Goal: Task Accomplishment & Management: Complete application form

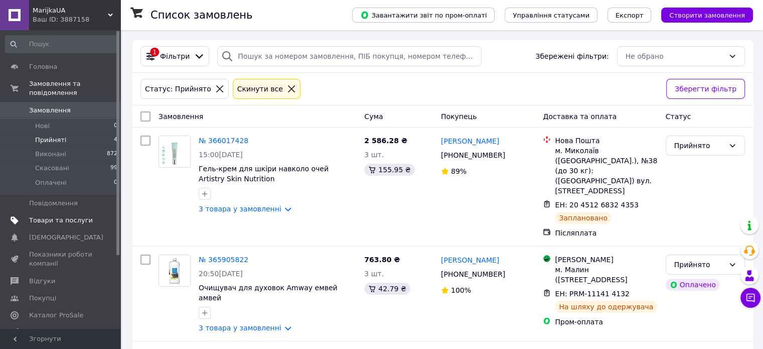
click at [73, 216] on span "Товари та послуги" at bounding box center [61, 220] width 64 height 9
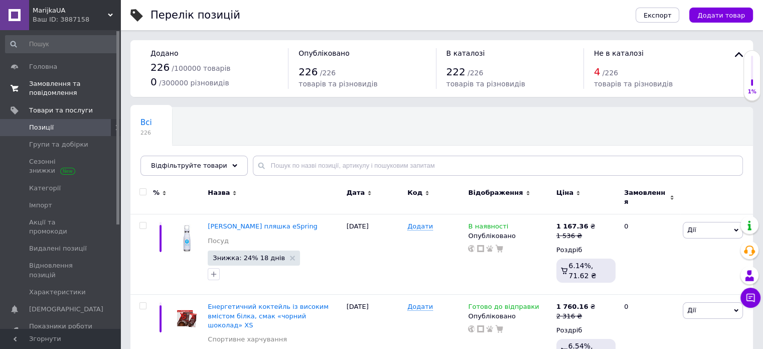
click at [52, 88] on span "Замовлення та повідомлення" at bounding box center [61, 88] width 64 height 18
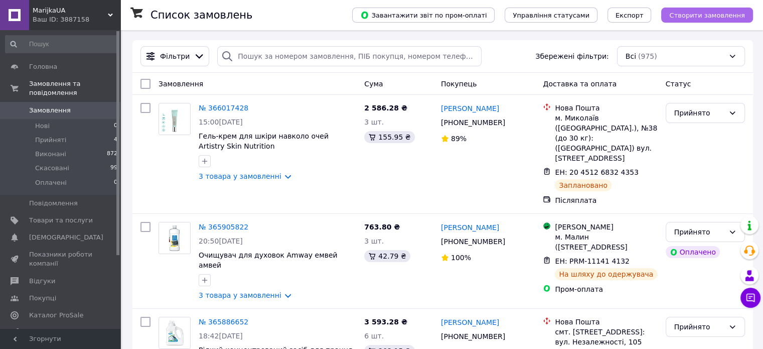
click at [738, 14] on span "Створити замовлення" at bounding box center [707, 16] width 76 height 8
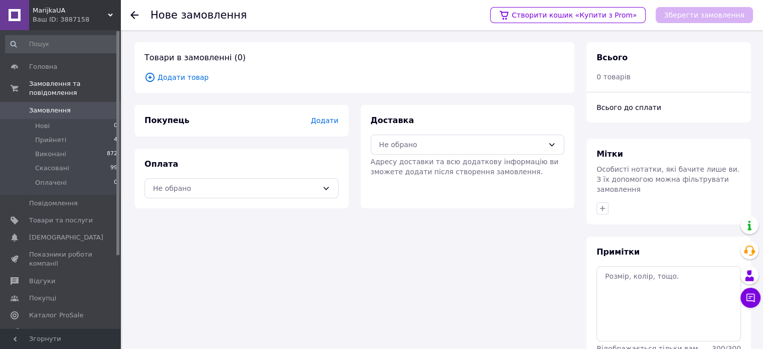
click at [184, 74] on span "Додати товар" at bounding box center [355, 77] width 420 height 11
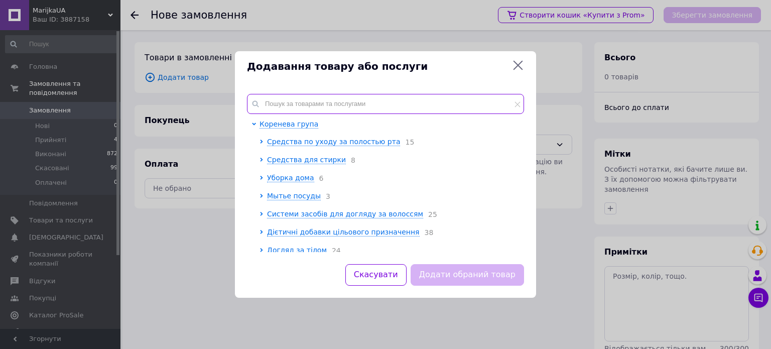
click at [327, 106] on input "text" at bounding box center [385, 104] width 277 height 20
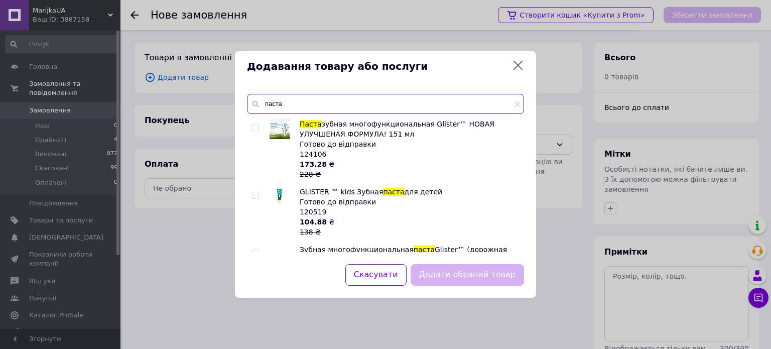
type input "паста"
click at [256, 127] on input "checkbox" at bounding box center [255, 127] width 7 height 7
checkbox input "true"
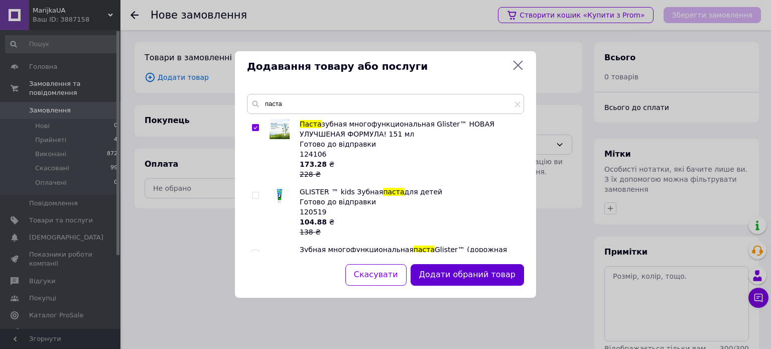
click at [485, 269] on button "Додати обраний товар" at bounding box center [466, 275] width 113 height 22
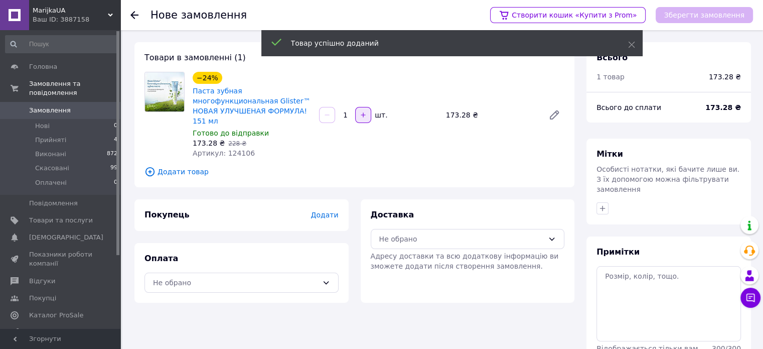
click at [361, 112] on icon "button" at bounding box center [363, 114] width 5 height 5
type input "2"
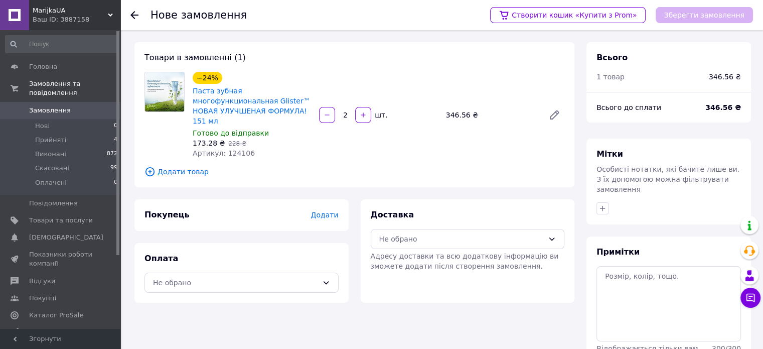
click at [189, 166] on span "Додати товар" at bounding box center [355, 171] width 420 height 11
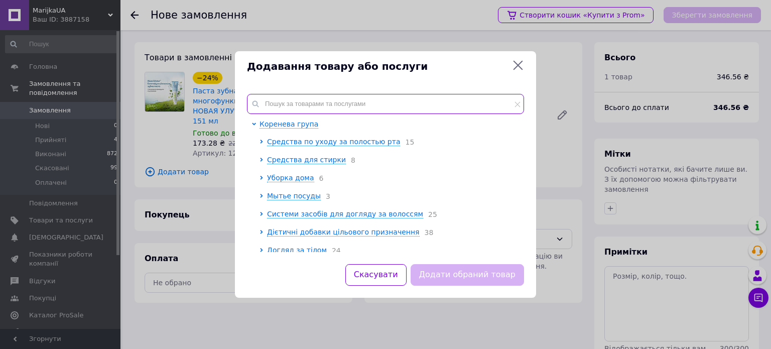
click at [333, 106] on input "text" at bounding box center [385, 104] width 277 height 20
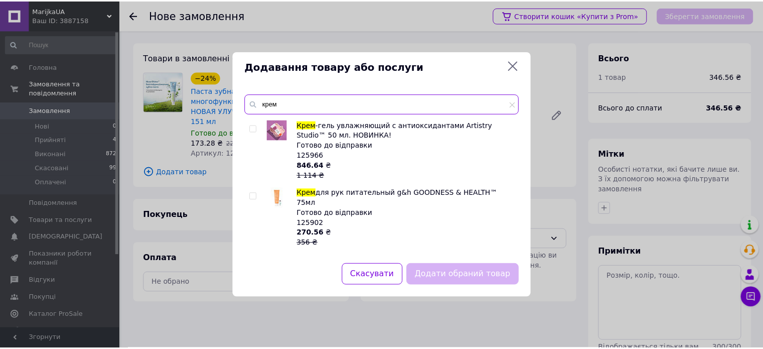
scroll to position [703, 0]
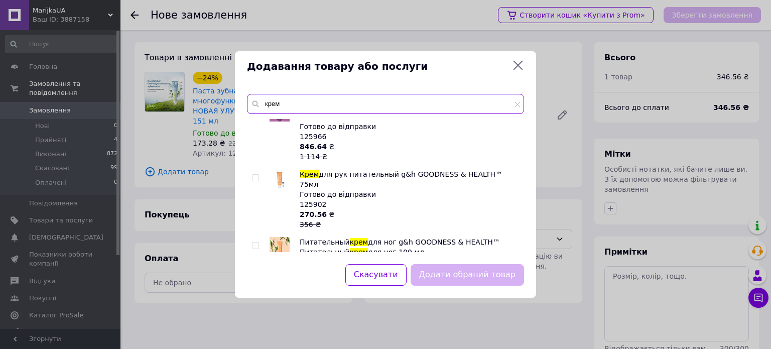
type input "крем"
click at [253, 175] on input "checkbox" at bounding box center [255, 178] width 7 height 7
checkbox input "true"
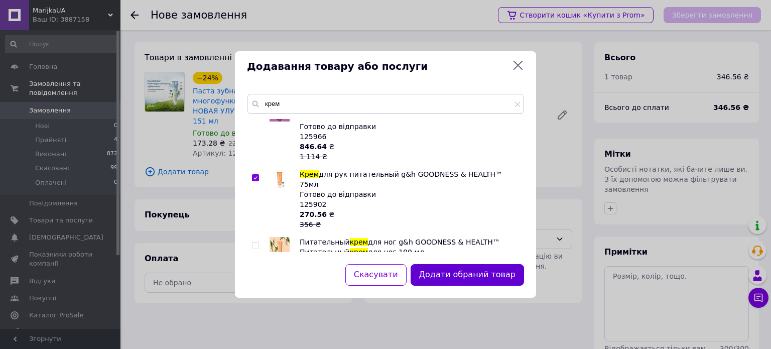
click at [495, 274] on button "Додати обраний товар" at bounding box center [466, 275] width 113 height 22
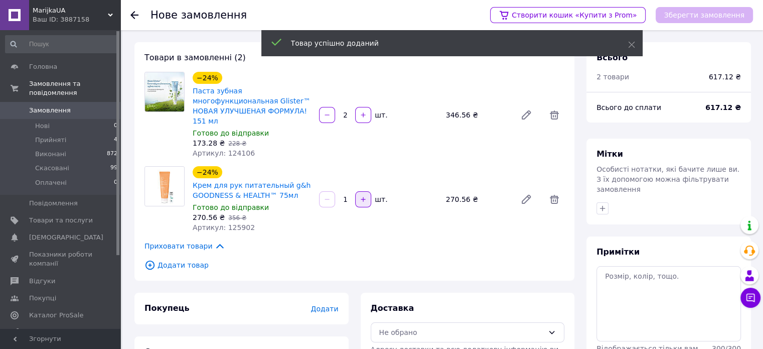
click at [370, 191] on button "button" at bounding box center [363, 199] width 16 height 16
type input "2"
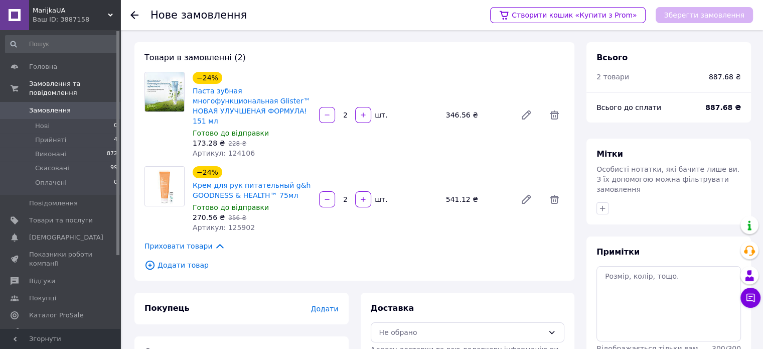
click at [186, 259] on span "Додати товар" at bounding box center [355, 264] width 420 height 11
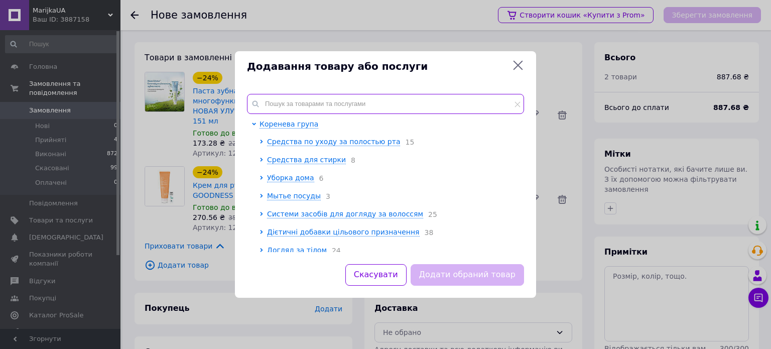
click at [427, 100] on input "text" at bounding box center [385, 104] width 277 height 20
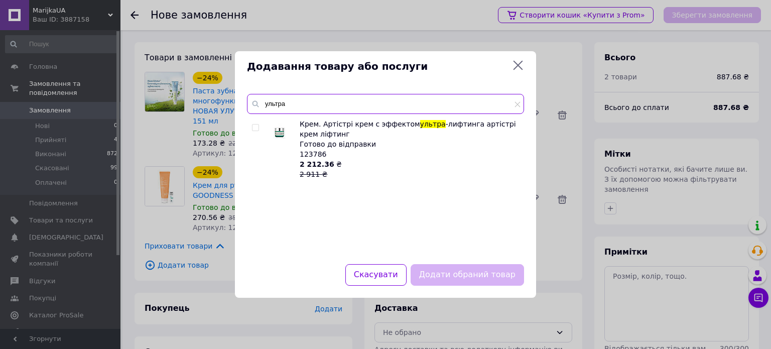
type input "ультра"
click at [253, 127] on input "checkbox" at bounding box center [255, 127] width 7 height 7
checkbox input "true"
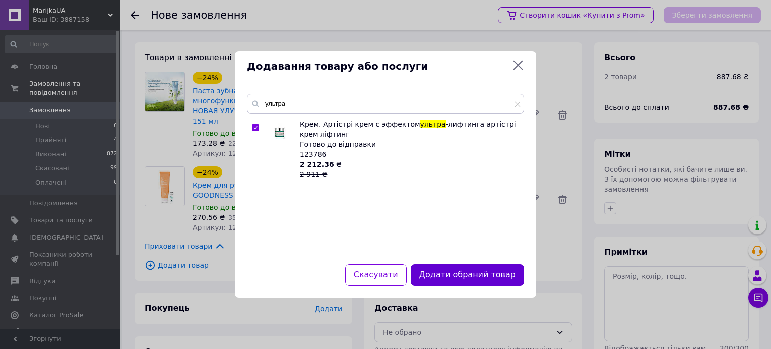
click at [494, 271] on button "Додати обраний товар" at bounding box center [466, 275] width 113 height 22
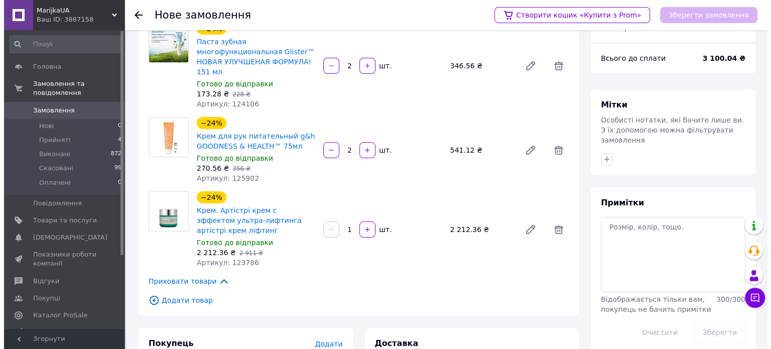
scroll to position [50, 0]
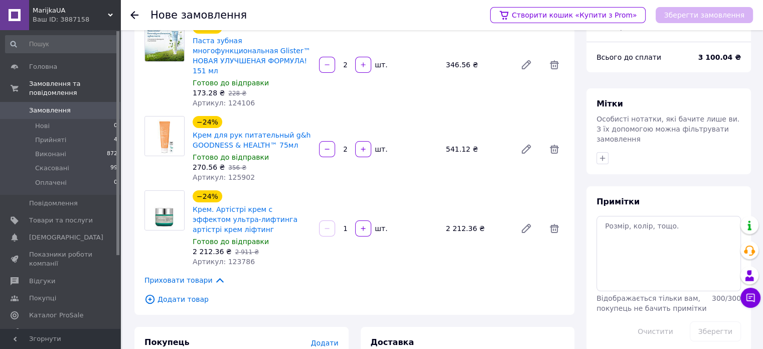
click at [198, 294] on span "Додати товар" at bounding box center [355, 299] width 420 height 11
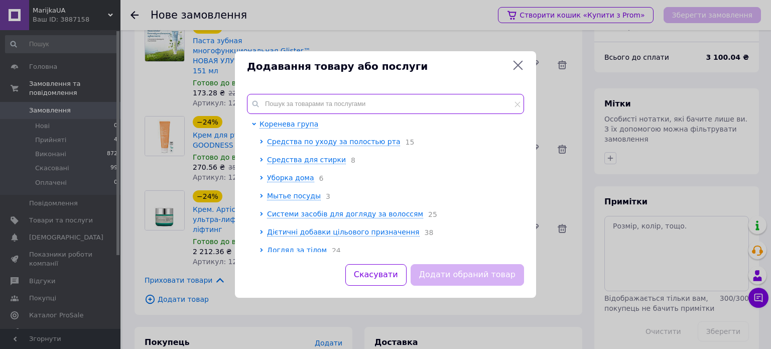
click at [310, 97] on input "text" at bounding box center [385, 104] width 277 height 20
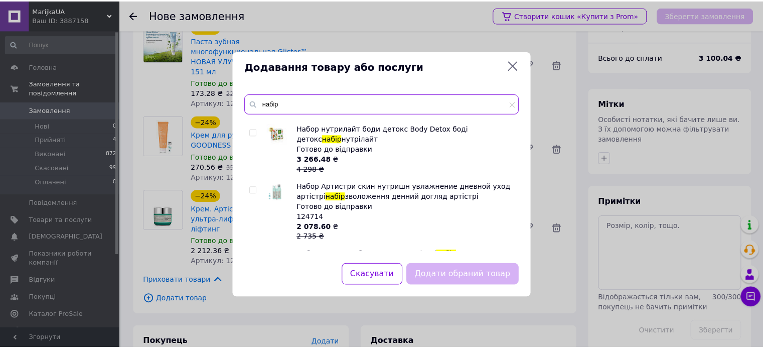
scroll to position [602, 0]
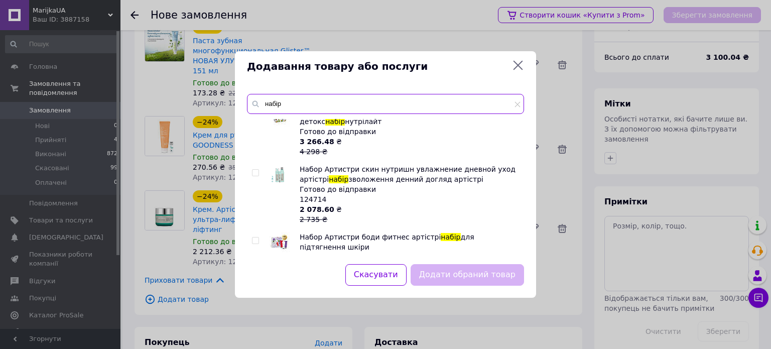
type input "набір"
click at [253, 170] on input "checkbox" at bounding box center [255, 173] width 7 height 7
checkbox input "true"
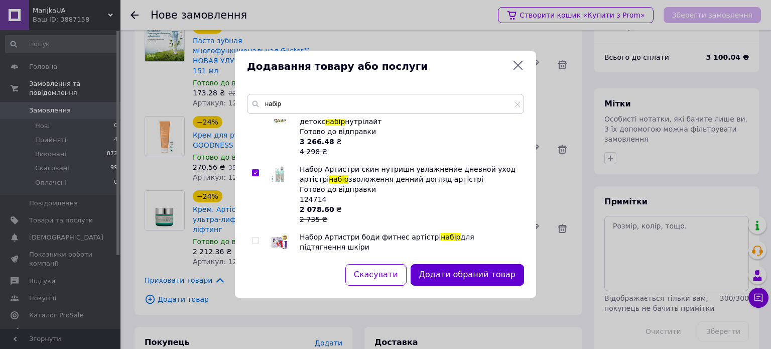
click at [454, 274] on button "Додати обраний товар" at bounding box center [466, 275] width 113 height 22
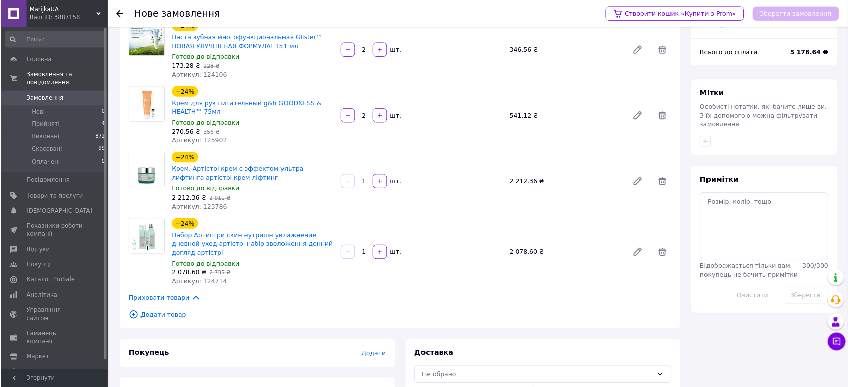
scroll to position [0, 0]
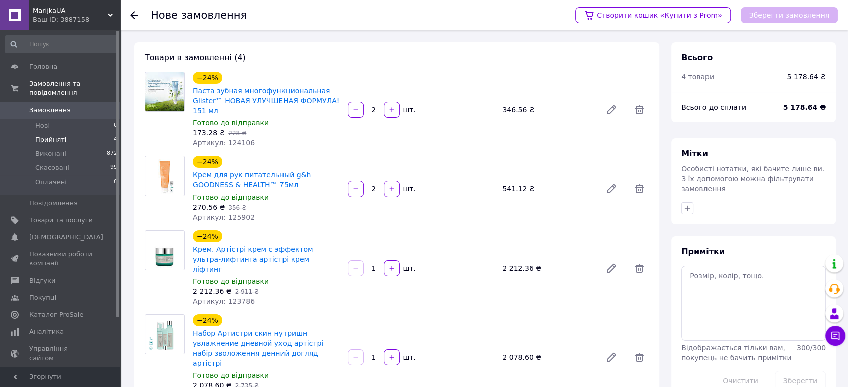
click at [58, 135] on span "Прийняті" at bounding box center [50, 139] width 31 height 9
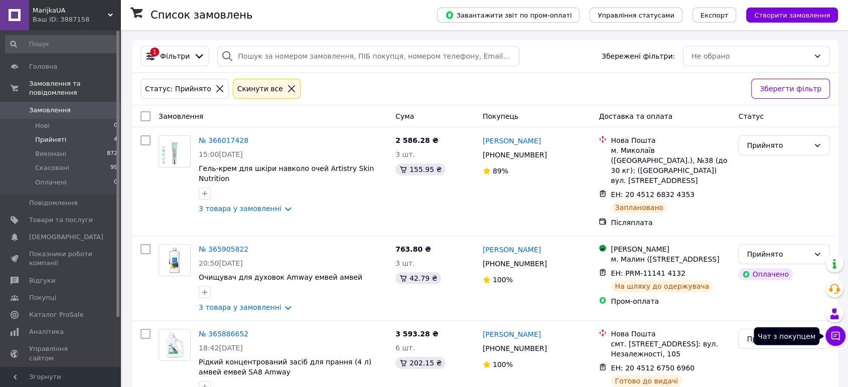
click at [770, 341] on icon at bounding box center [836, 336] width 10 height 10
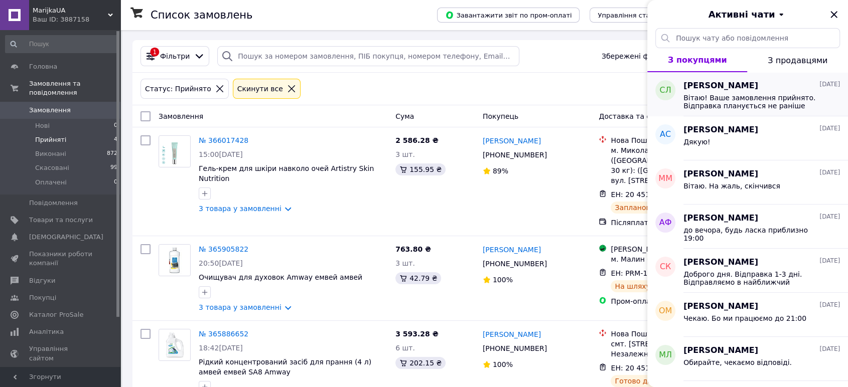
click at [735, 96] on span "Вітаю! Ваше замовлення прийнято. Відправка планується не раніше вівторка-середи…" at bounding box center [754, 102] width 143 height 16
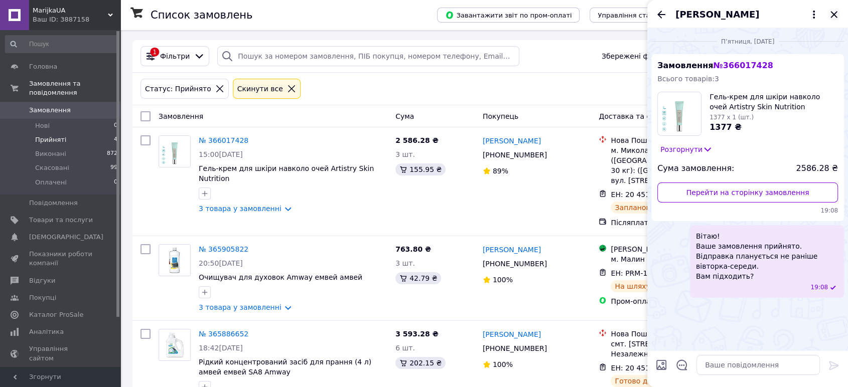
click at [770, 16] on icon "Закрити" at bounding box center [834, 14] width 7 height 7
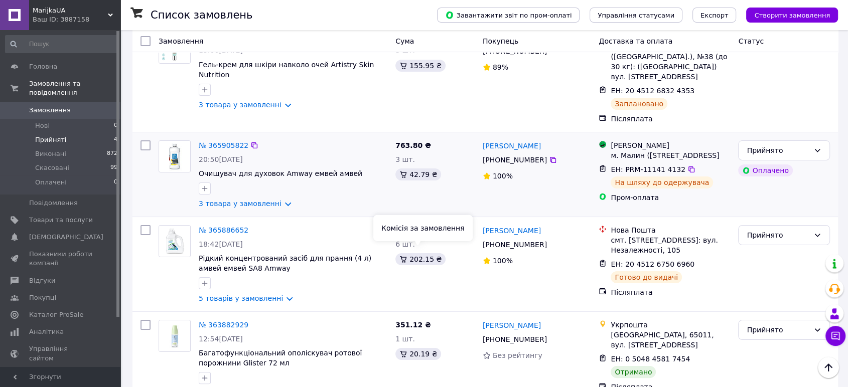
scroll to position [112, 0]
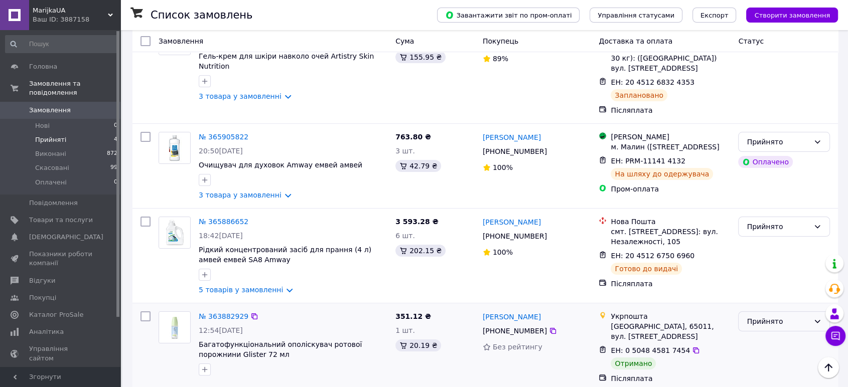
click at [770, 317] on div "Прийнято" at bounding box center [778, 321] width 63 height 11
click at [550, 271] on div "[PERSON_NAME] [PHONE_NUMBER]%" at bounding box center [537, 256] width 116 height 86
click at [43, 135] on span "Прийняті" at bounding box center [50, 139] width 31 height 9
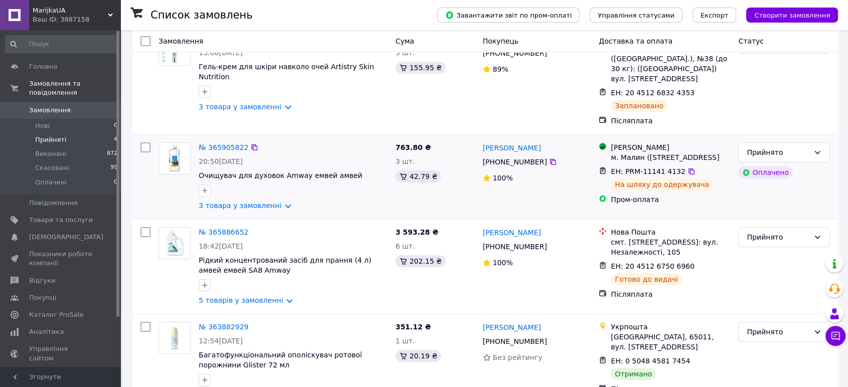
scroll to position [112, 0]
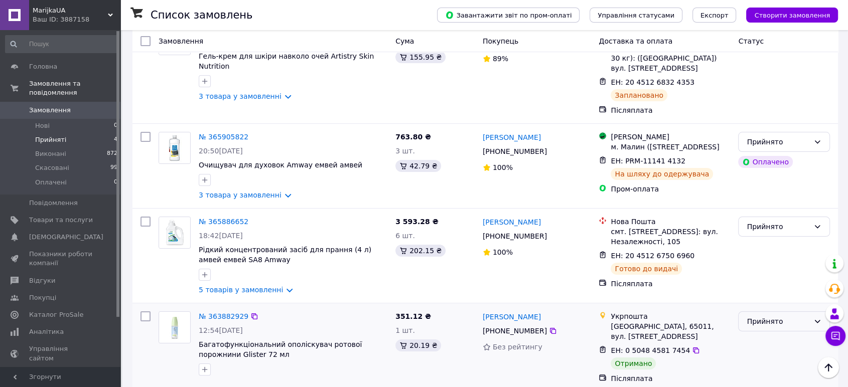
click at [770, 316] on div "Прийнято" at bounding box center [778, 321] width 63 height 11
click at [770, 337] on li "Виконано" at bounding box center [784, 337] width 91 height 18
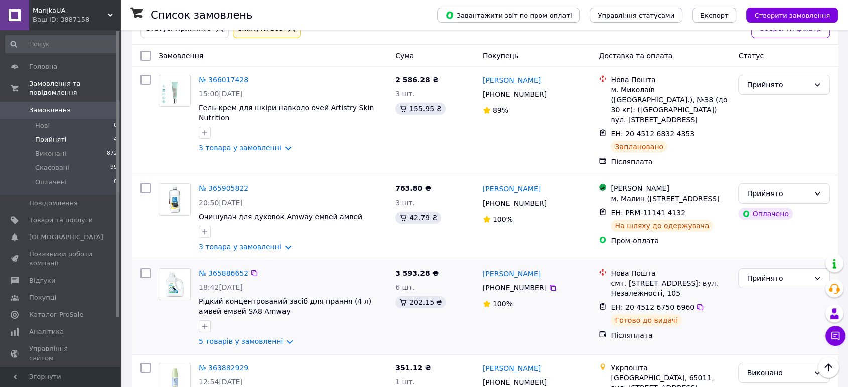
scroll to position [57, 0]
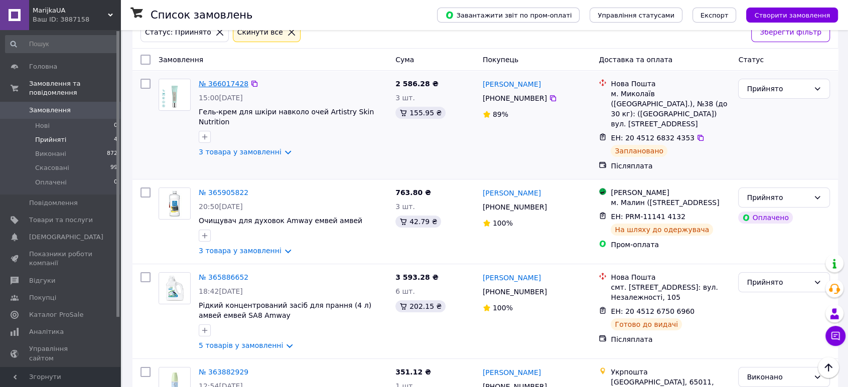
click at [230, 85] on link "№ 366017428" at bounding box center [224, 84] width 50 height 8
